Goal: Task Accomplishment & Management: Manage account settings

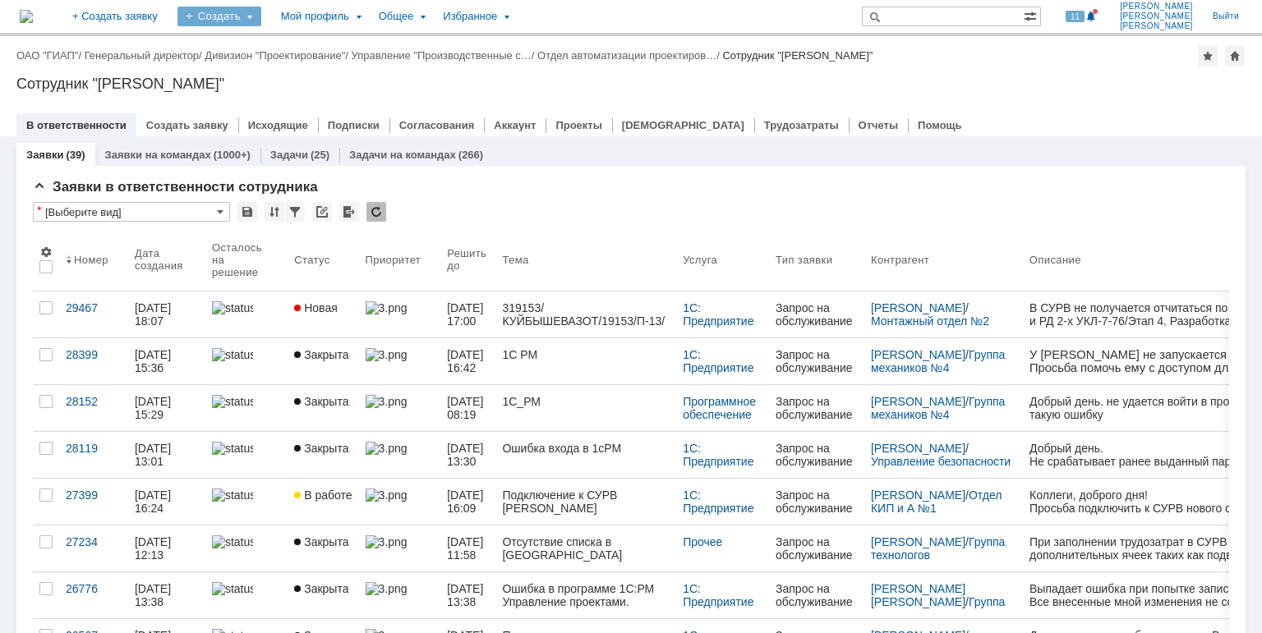
click at [261, 10] on div "Создать" at bounding box center [219, 17] width 84 height 20
click at [297, 99] on link "Заявка" at bounding box center [243, 102] width 125 height 20
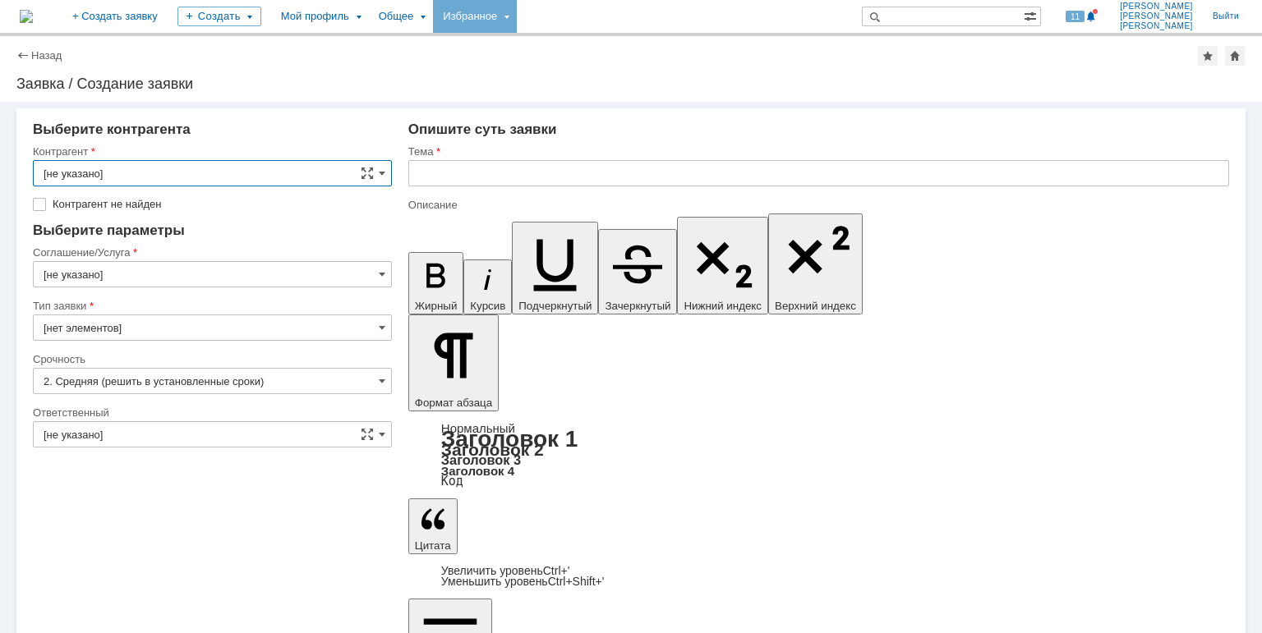
click at [517, 17] on div "Избранное" at bounding box center [475, 16] width 84 height 33
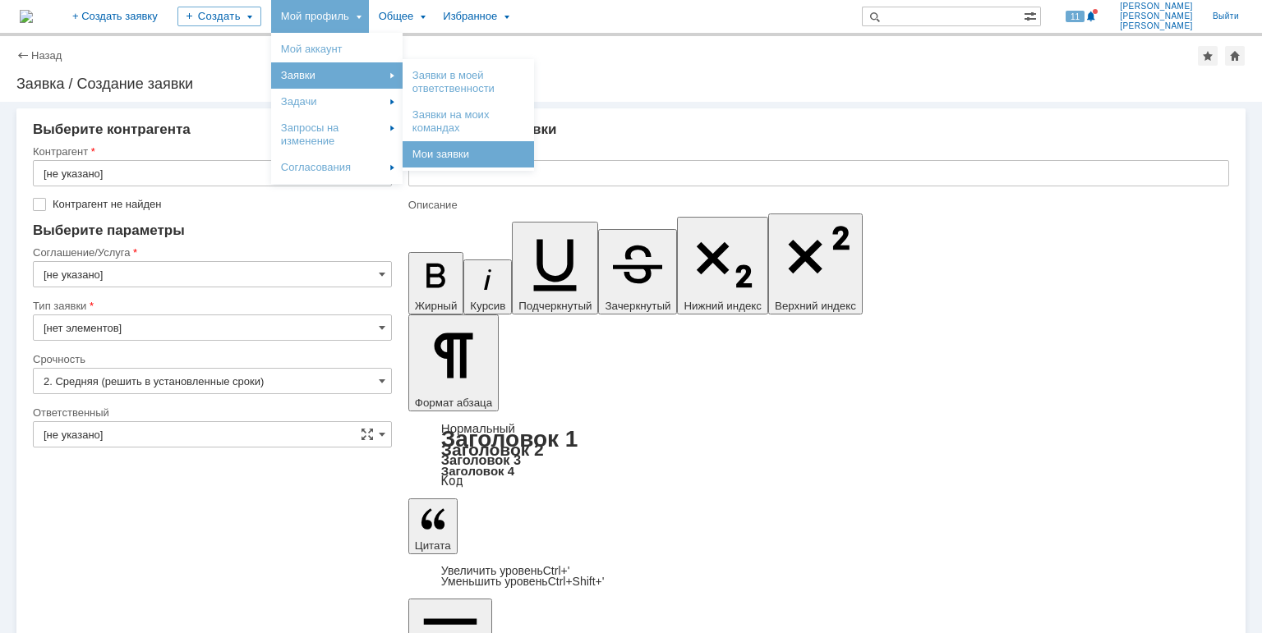
click at [531, 158] on link "Мои заявки" at bounding box center [468, 155] width 125 height 20
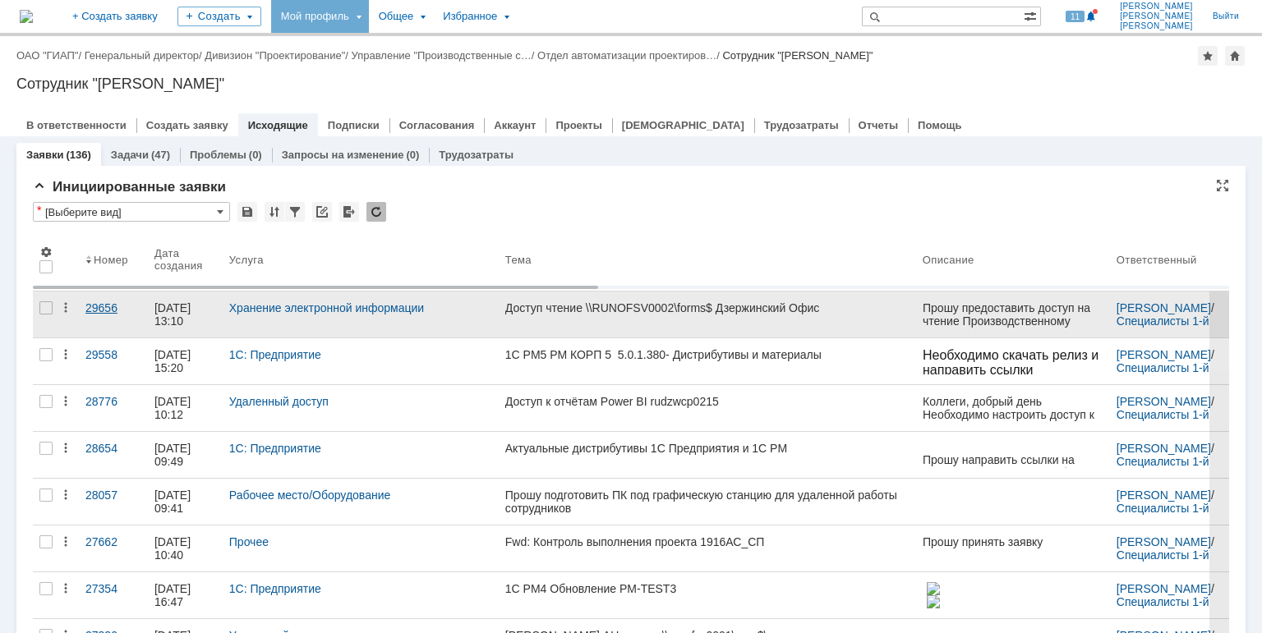
click at [99, 310] on div "29656" at bounding box center [113, 308] width 56 height 13
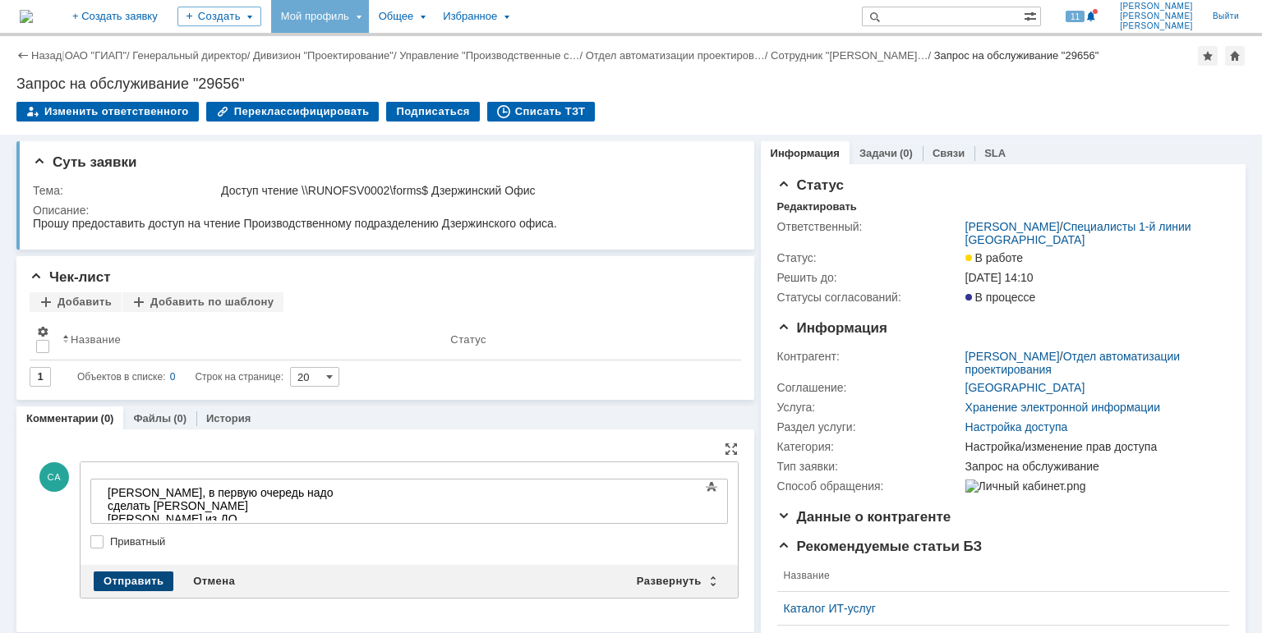
click at [137, 574] on div "Отправить" at bounding box center [134, 582] width 80 height 20
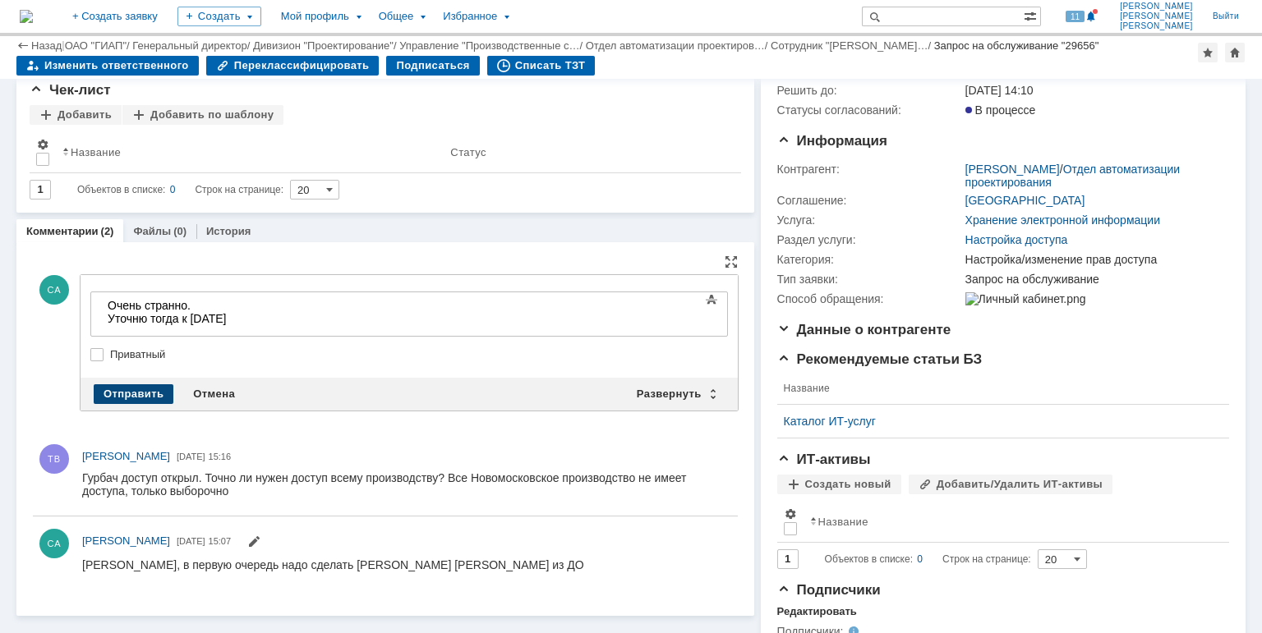
click at [143, 392] on div "Отправить" at bounding box center [134, 395] width 80 height 20
